Goal: Transaction & Acquisition: Purchase product/service

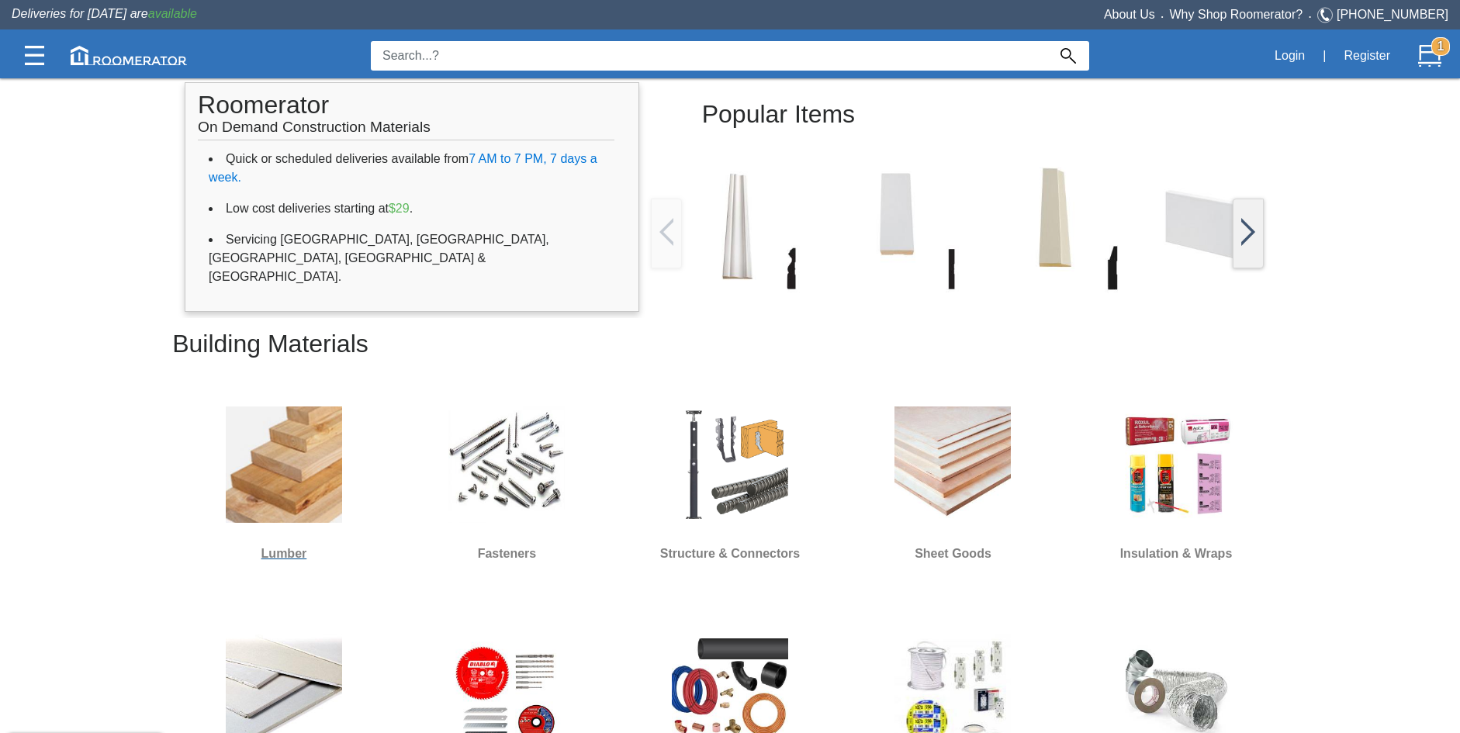
scroll to position [310, 0]
click at [241, 443] on img at bounding box center [284, 464] width 116 height 116
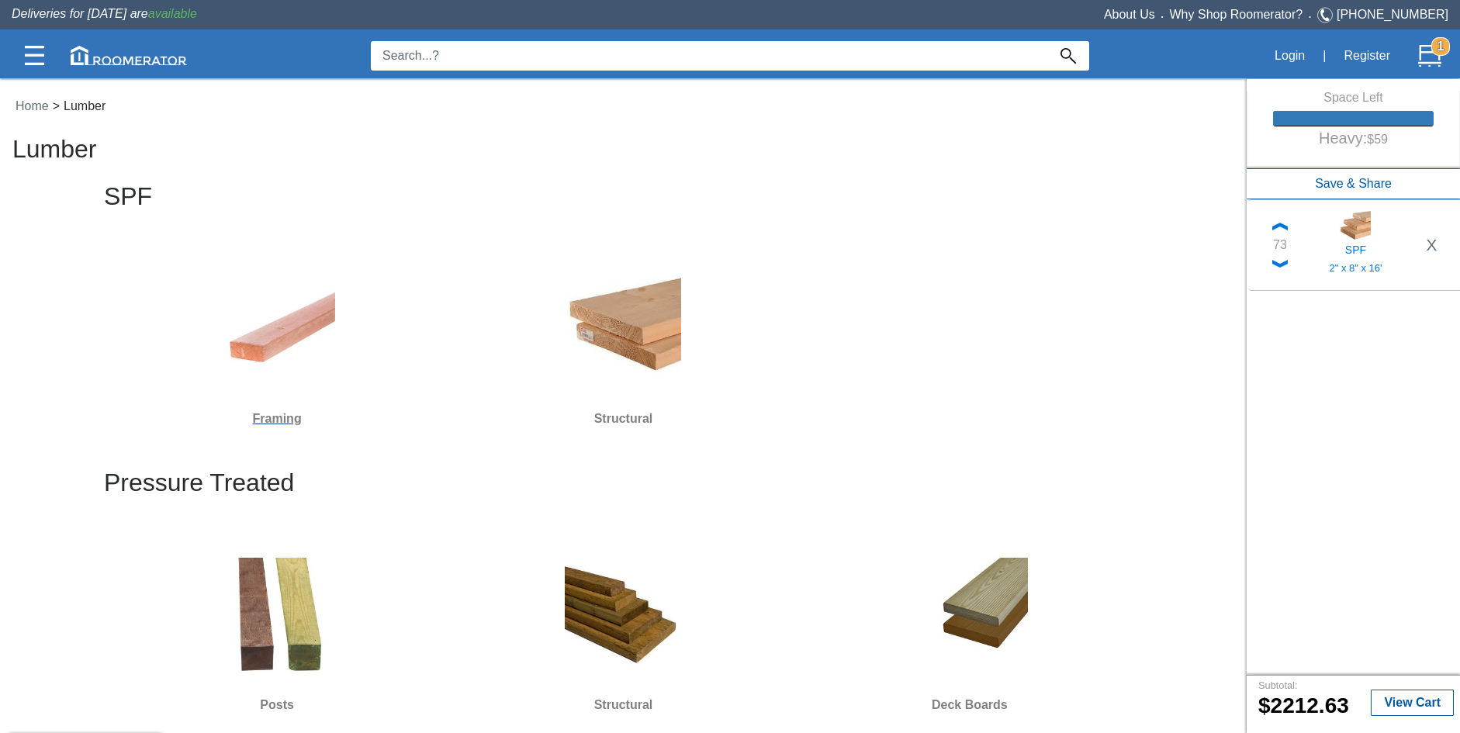
click at [274, 348] on img at bounding box center [277, 329] width 116 height 116
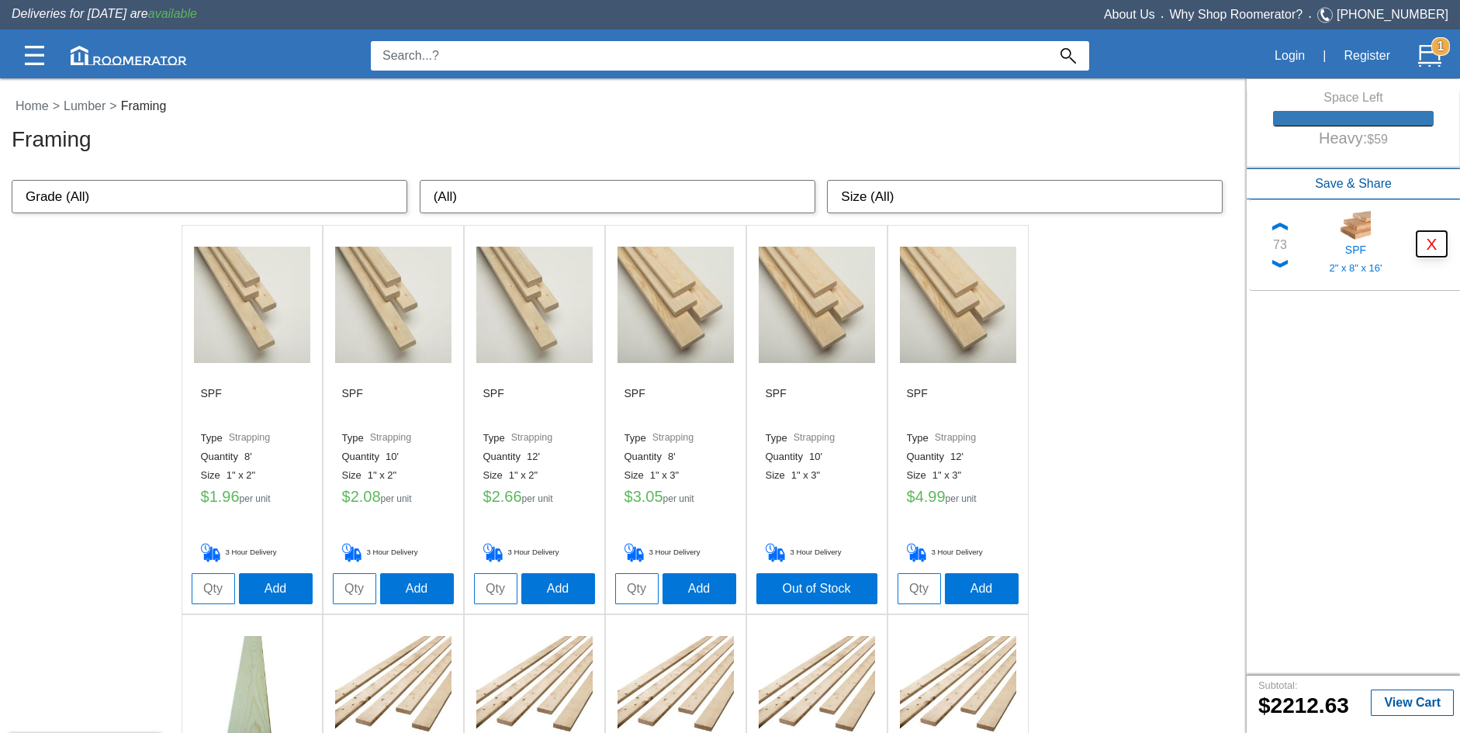
click at [1425, 242] on button "X" at bounding box center [1431, 244] width 30 height 26
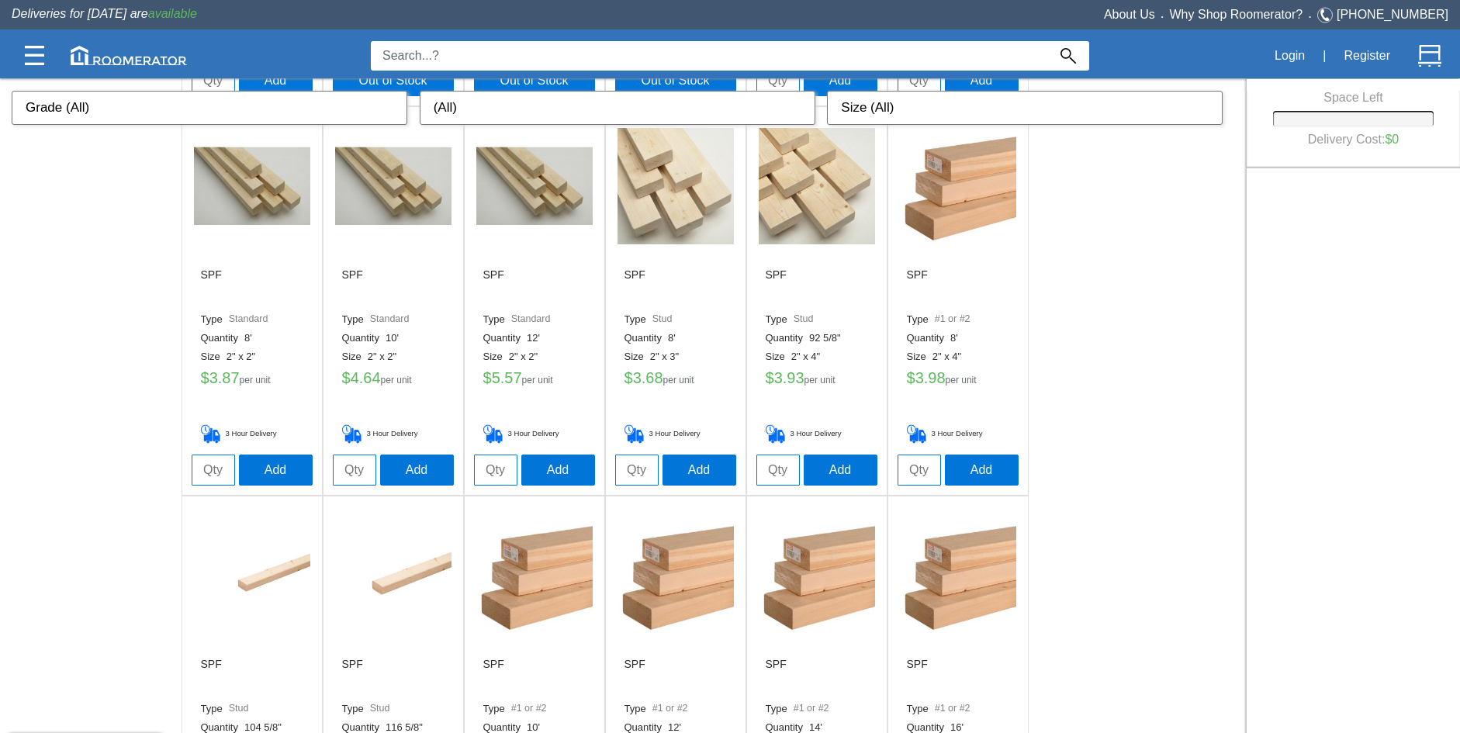
scroll to position [1184, 0]
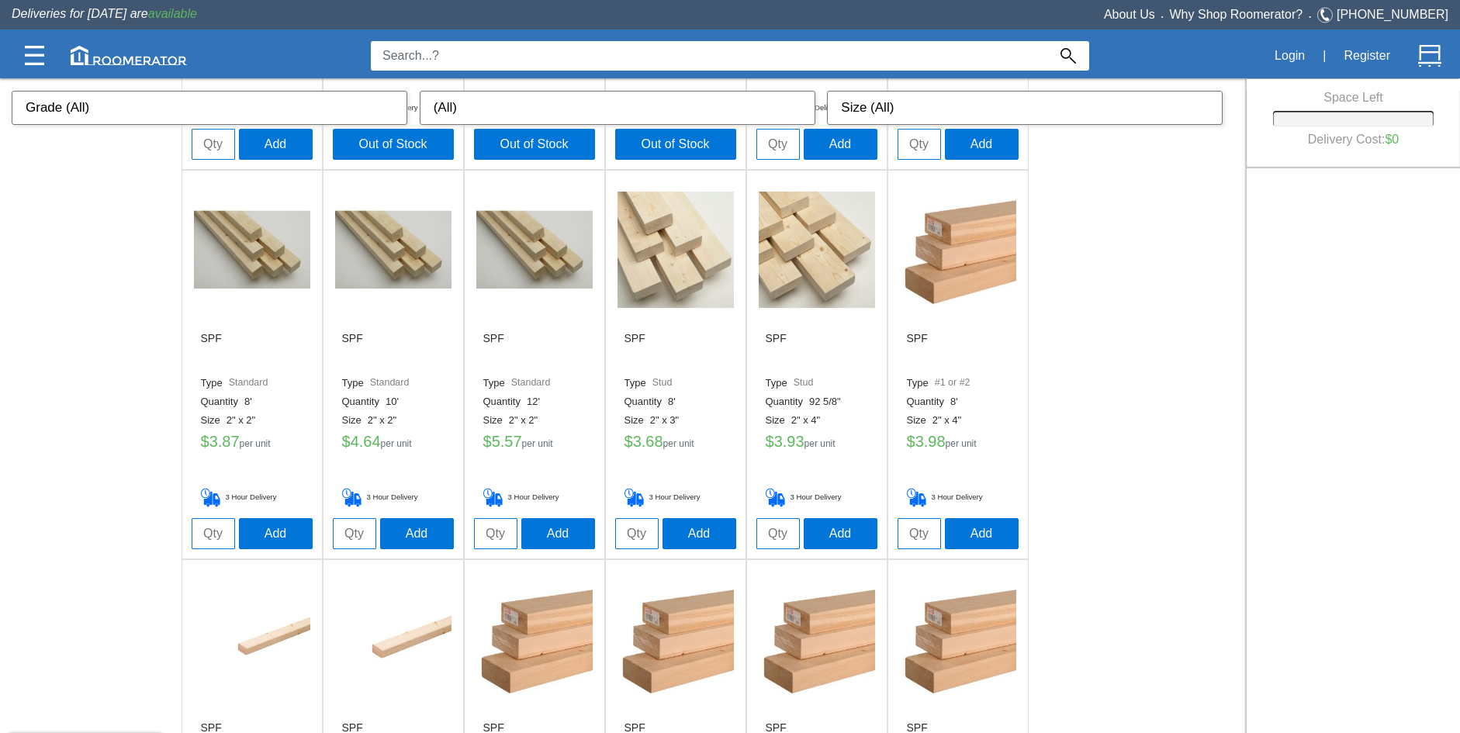
click at [776, 534] on input "tel" at bounding box center [777, 533] width 43 height 31
type input "60"
click at [825, 531] on button "Add" at bounding box center [841, 532] width 74 height 31
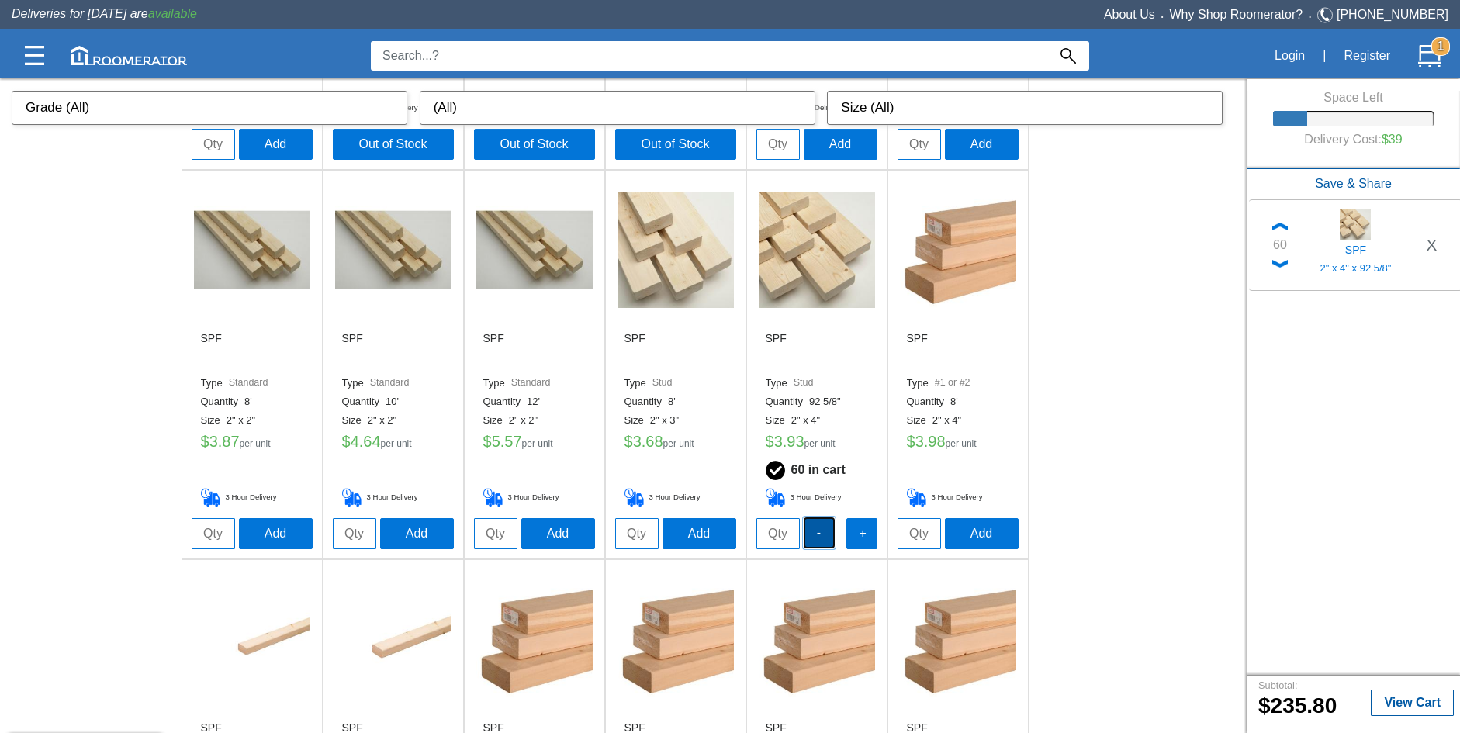
click at [820, 535] on button "-" at bounding box center [819, 532] width 31 height 31
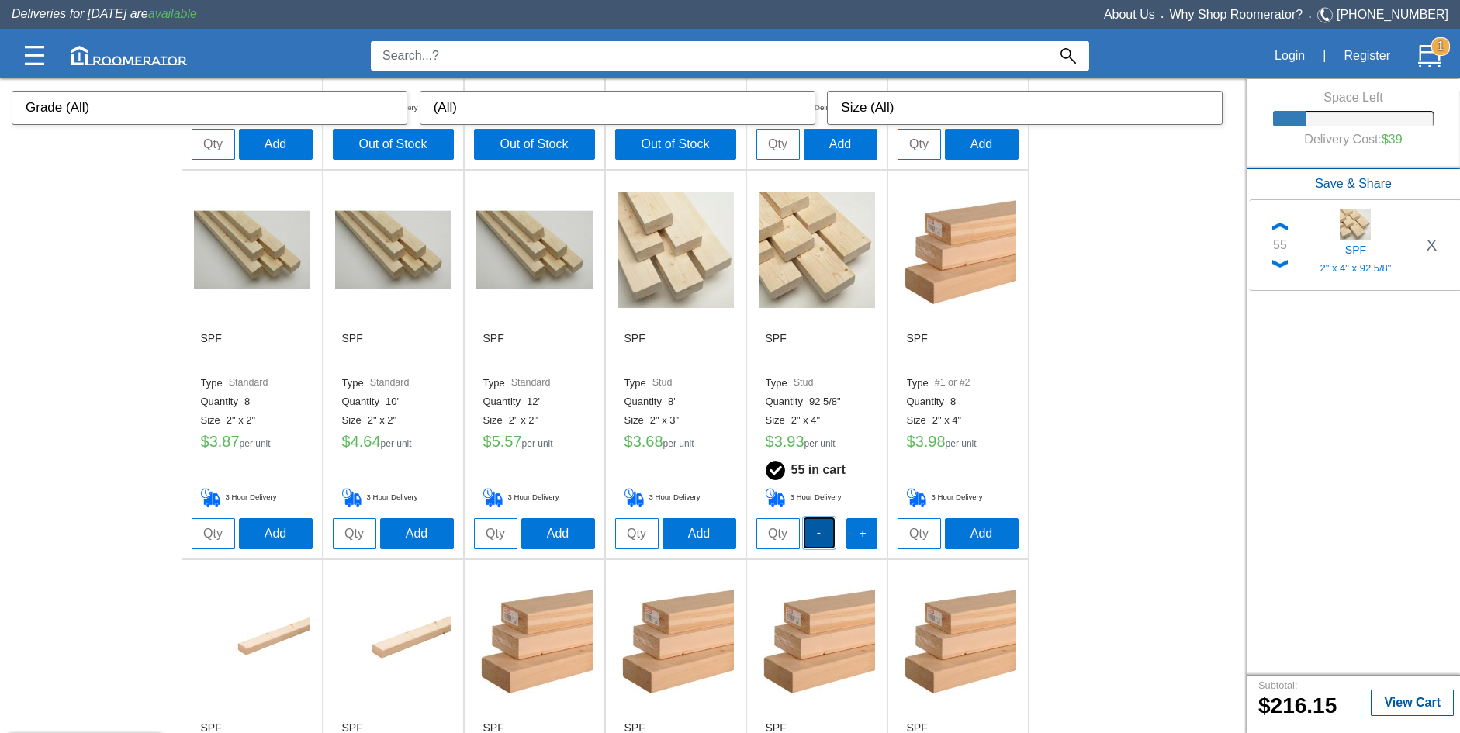
click at [820, 535] on button "-" at bounding box center [819, 532] width 31 height 31
click at [859, 534] on button "+" at bounding box center [861, 532] width 31 height 31
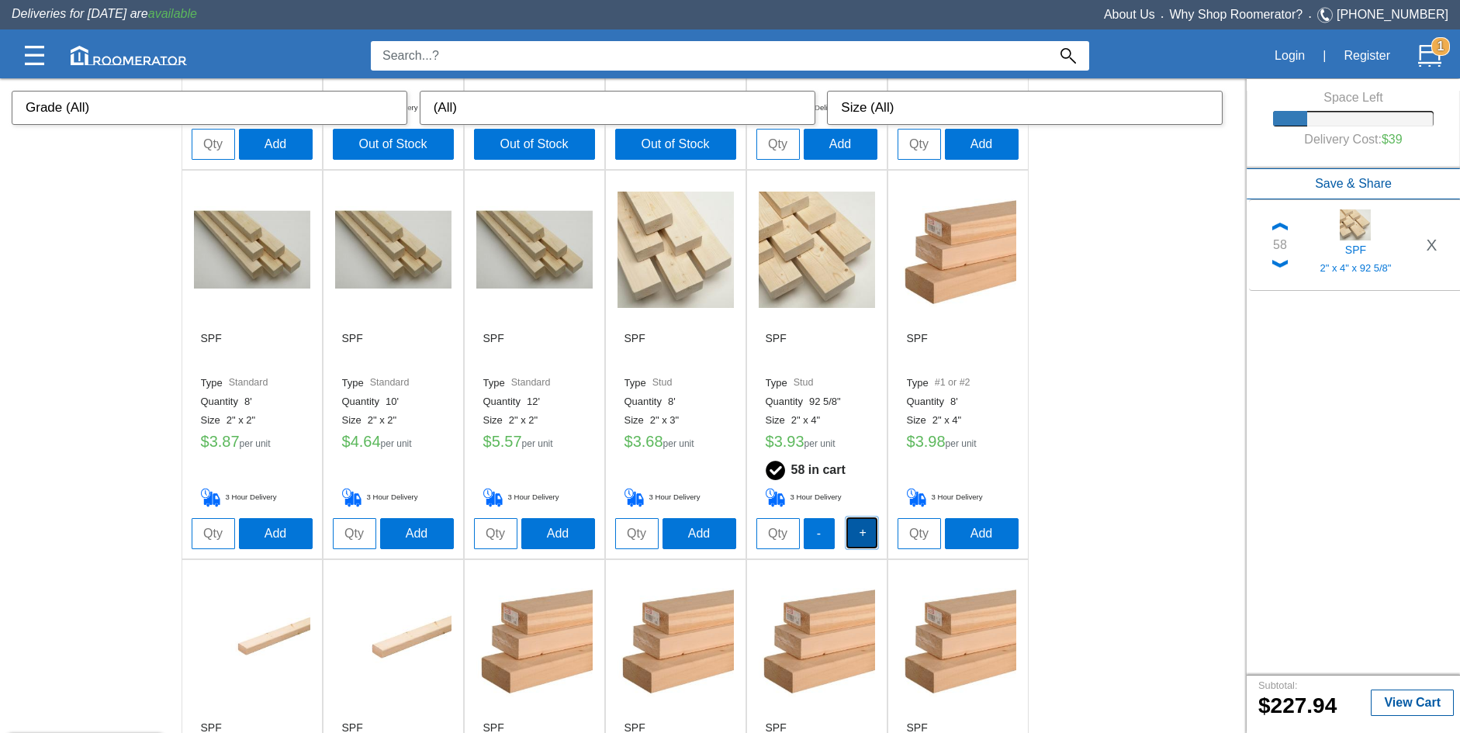
click at [859, 534] on button "+" at bounding box center [861, 532] width 31 height 31
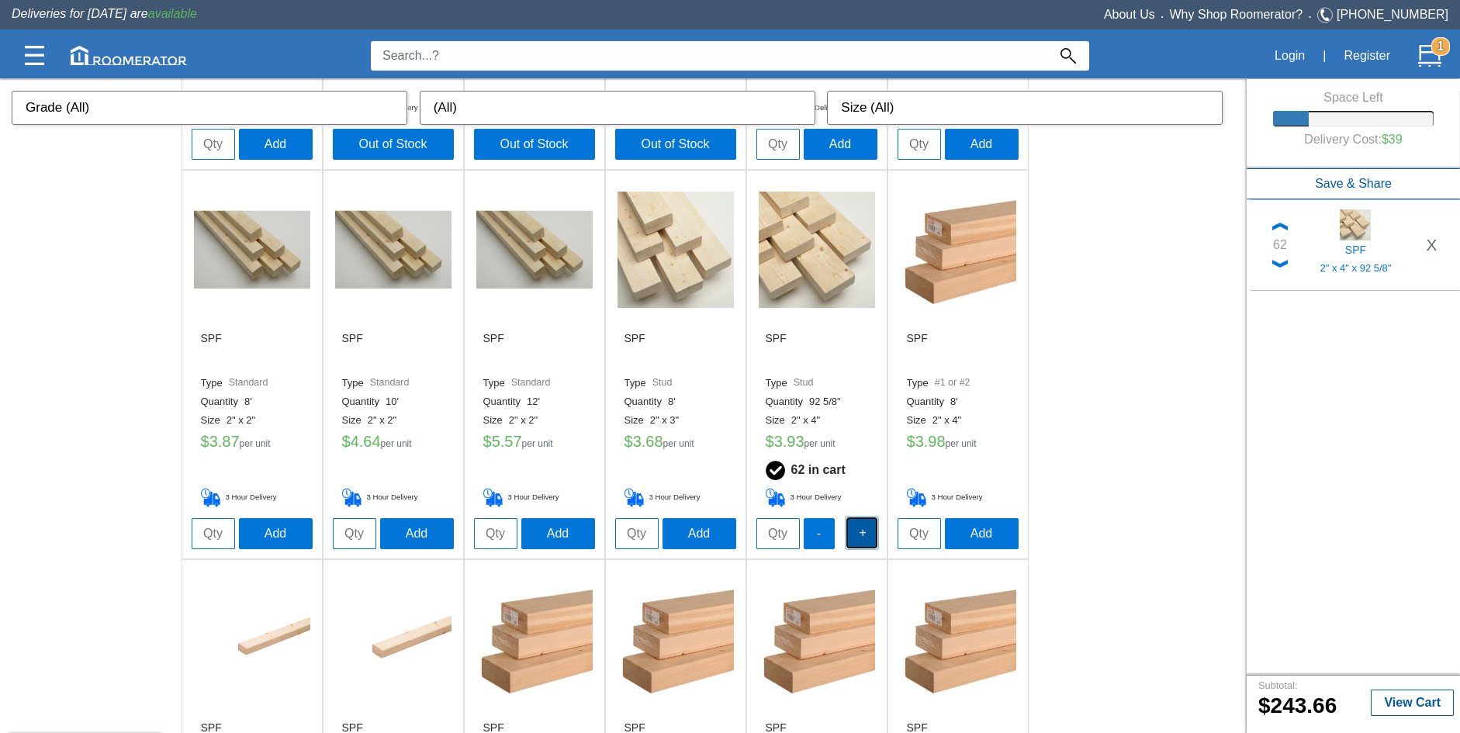
click at [859, 534] on button "+" at bounding box center [861, 532] width 31 height 31
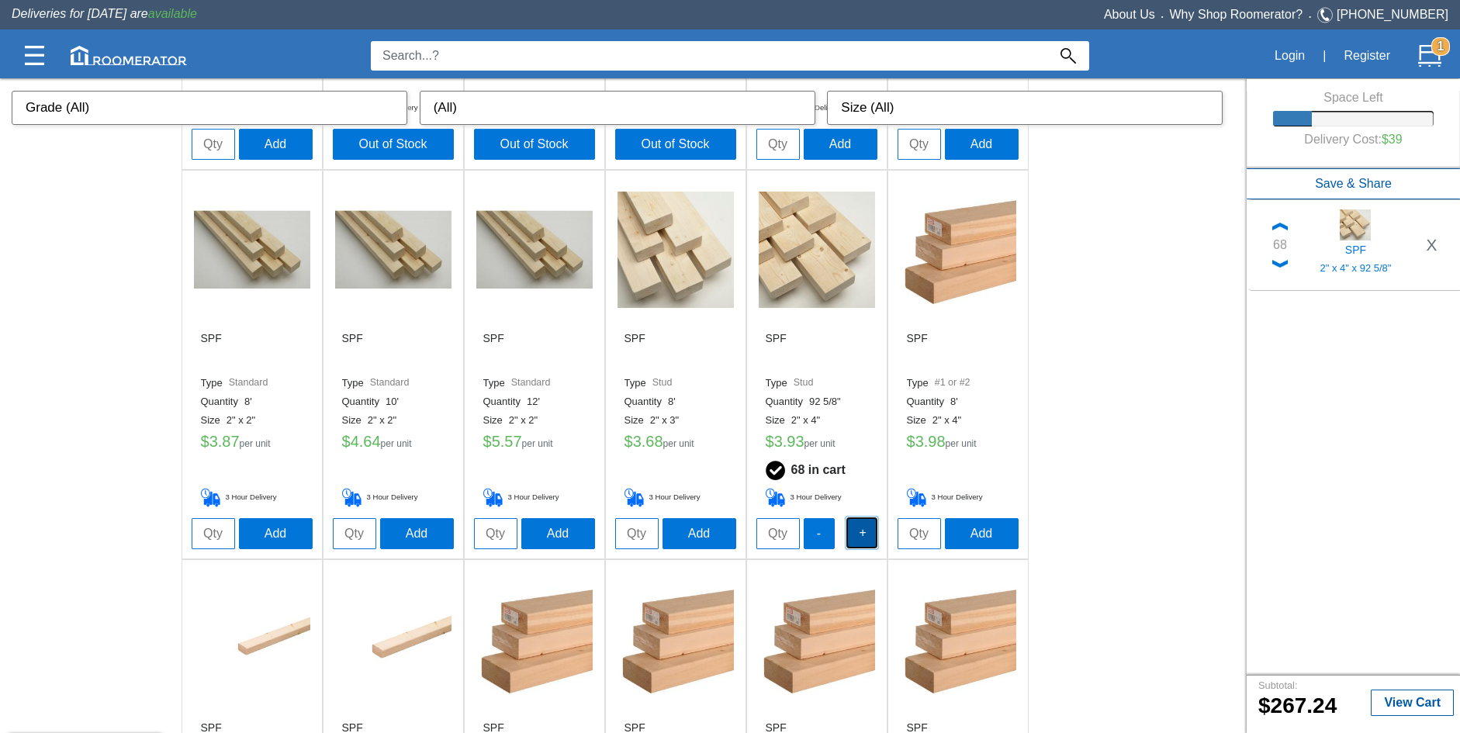
click at [859, 534] on button "+" at bounding box center [861, 532] width 31 height 31
